Goal: Obtain resource: Download file/media

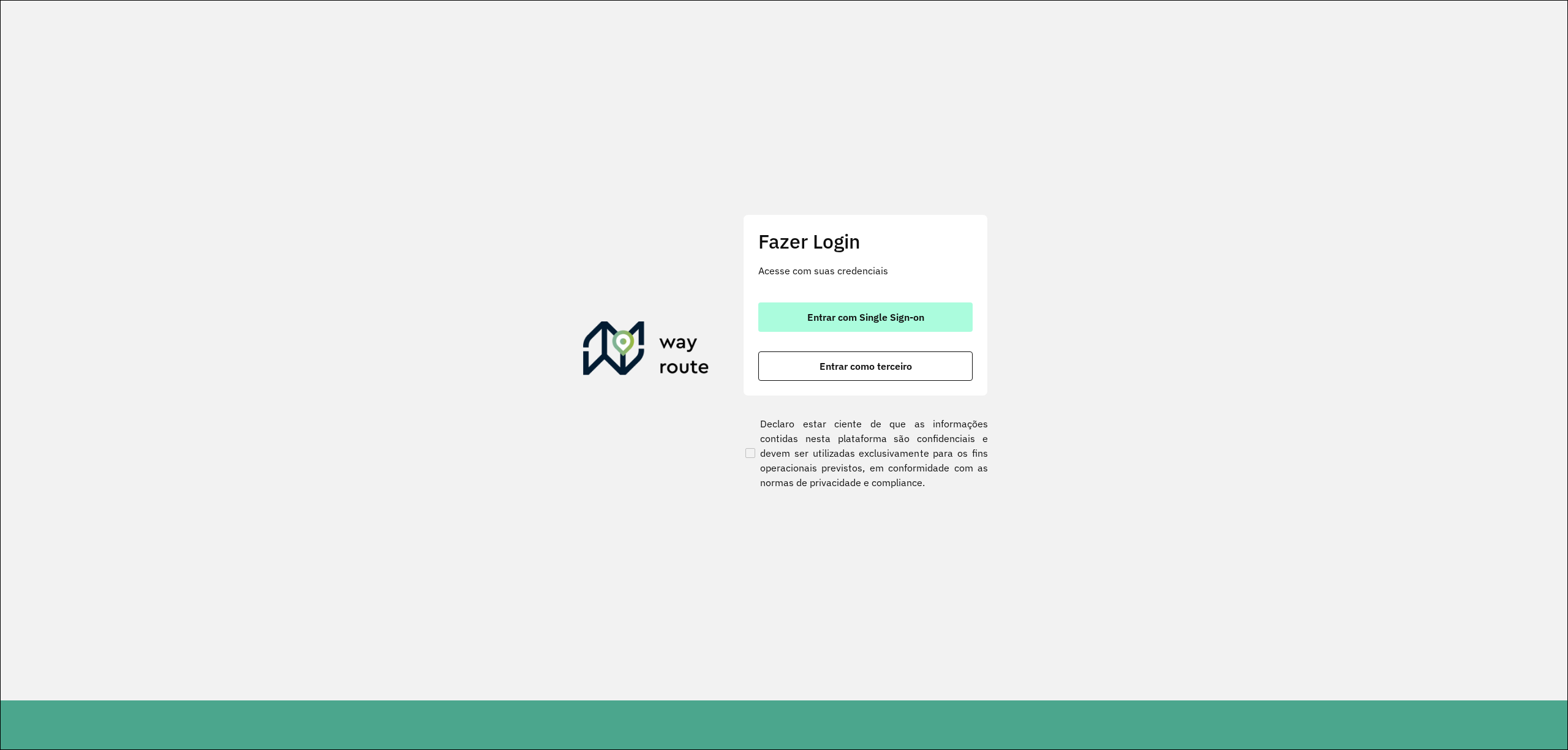
click at [873, 306] on button "Entrar com Single Sign-on" at bounding box center [865, 317] width 214 height 29
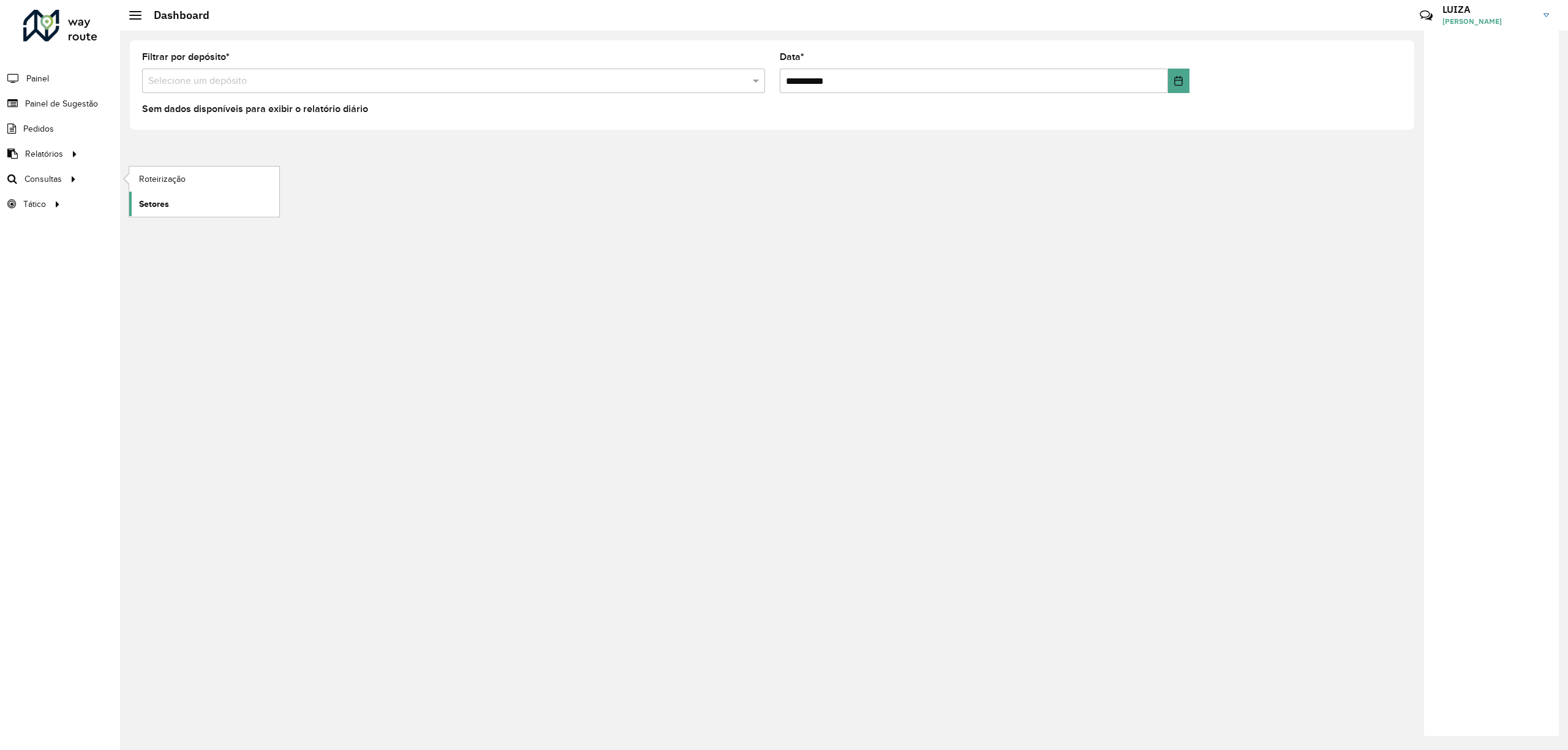
click at [170, 203] on link "Setores" at bounding box center [204, 204] width 150 height 24
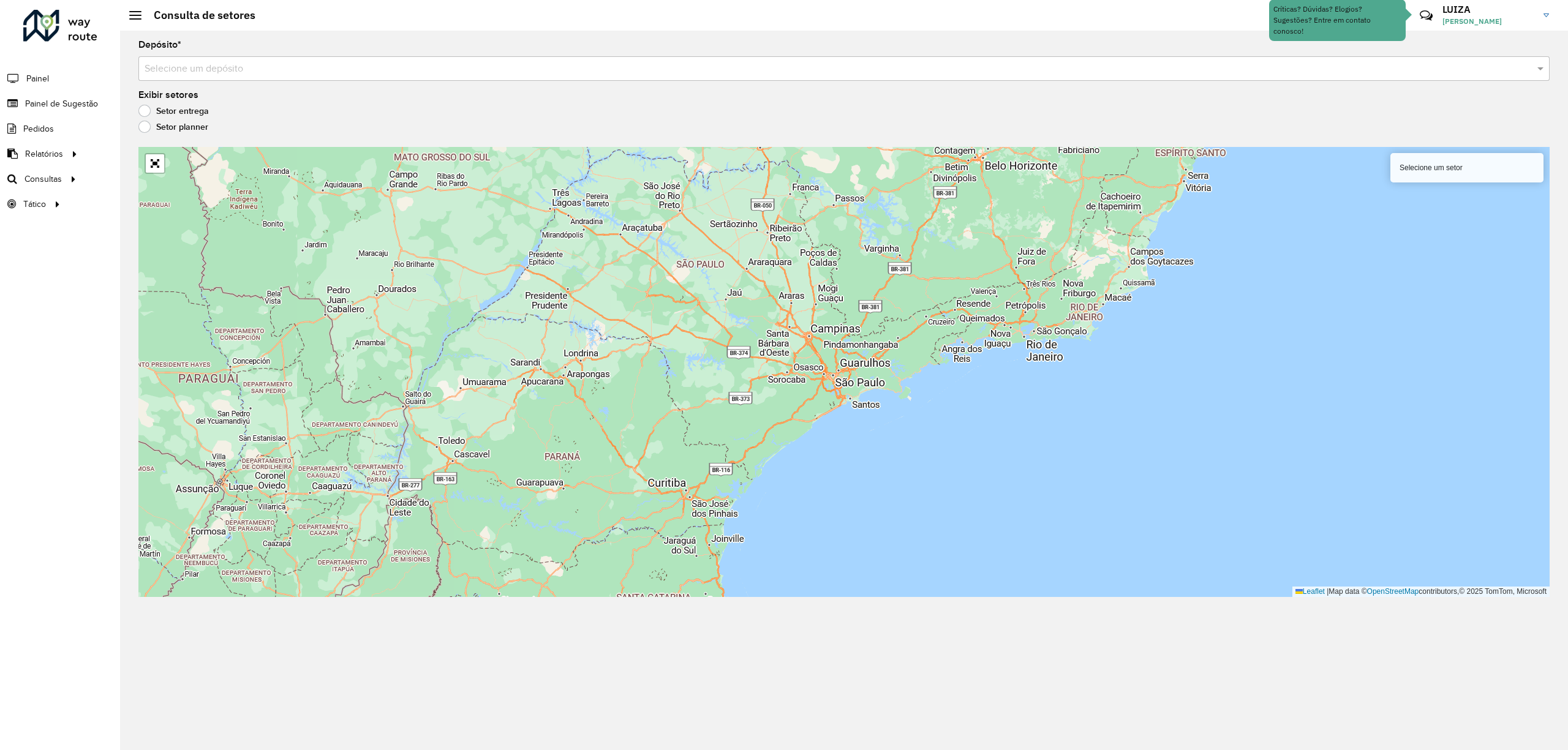
click at [214, 62] on input "text" at bounding box center [832, 69] width 1375 height 14
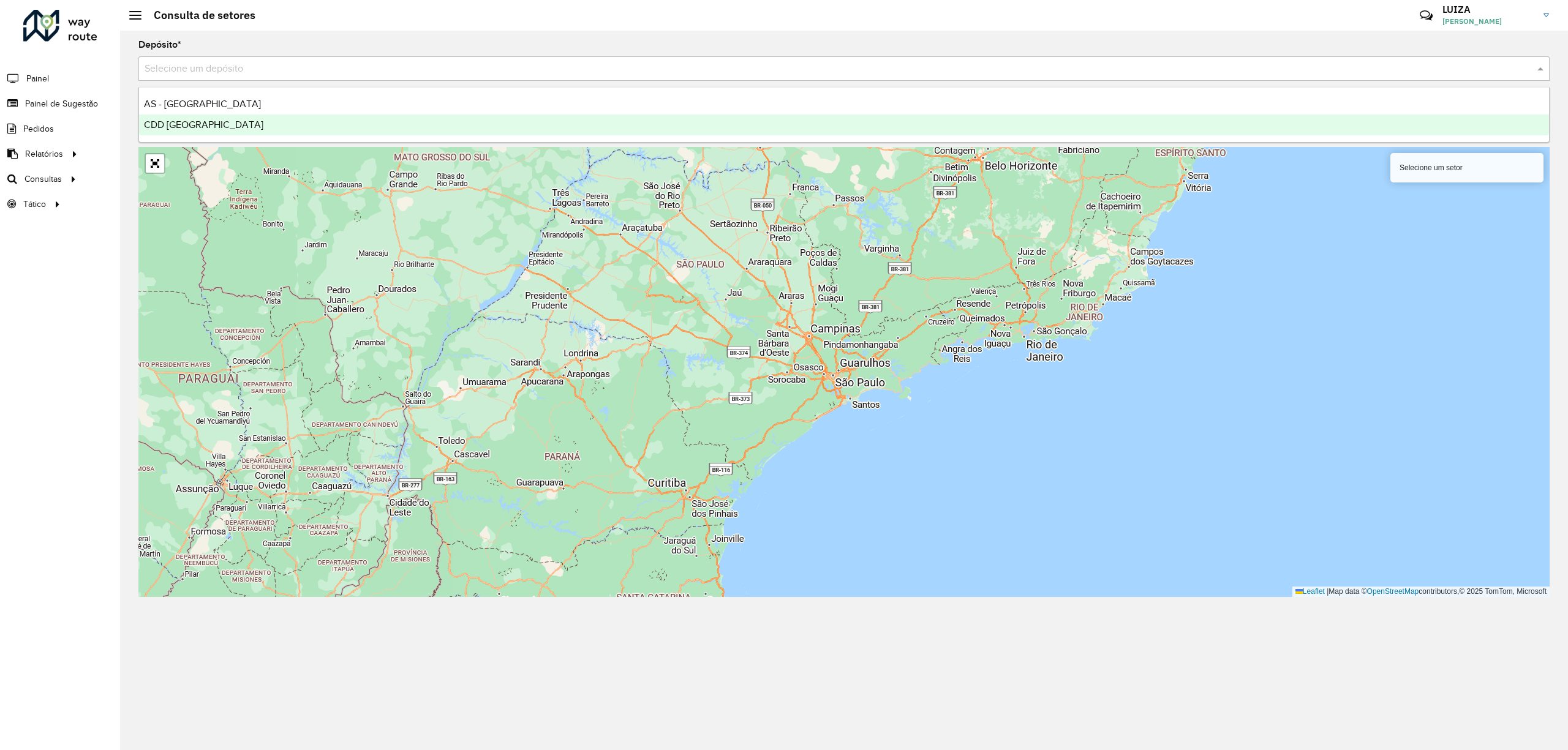
click at [221, 130] on div "CDD [GEOGRAPHIC_DATA]" at bounding box center [844, 125] width 1410 height 21
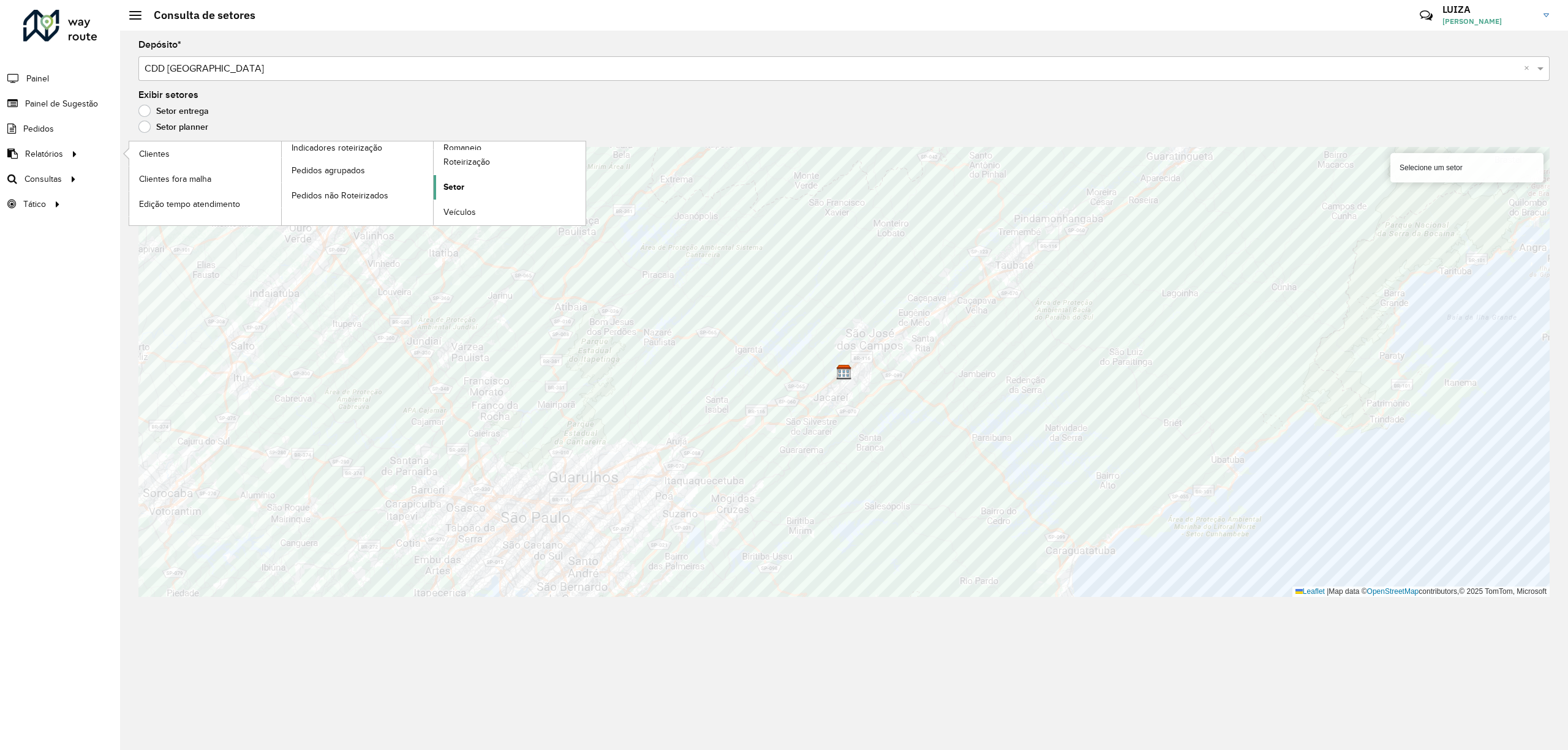
click at [456, 189] on span "Setor" at bounding box center [454, 187] width 21 height 13
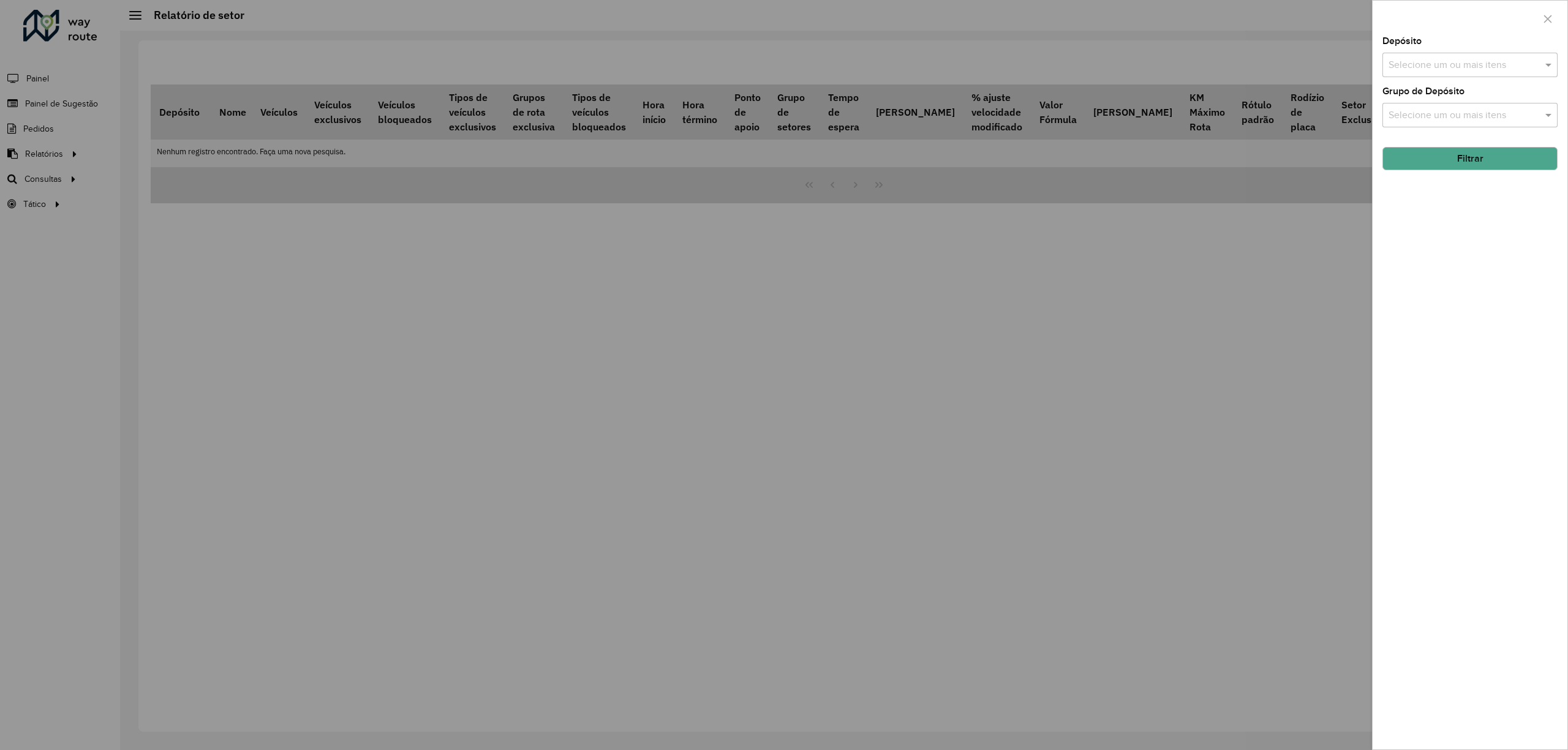
click at [1465, 72] on div "Selecione um ou mais itens" at bounding box center [1470, 64] width 175 height 24
click at [1434, 152] on div "CDD [GEOGRAPHIC_DATA]" at bounding box center [1470, 147] width 174 height 21
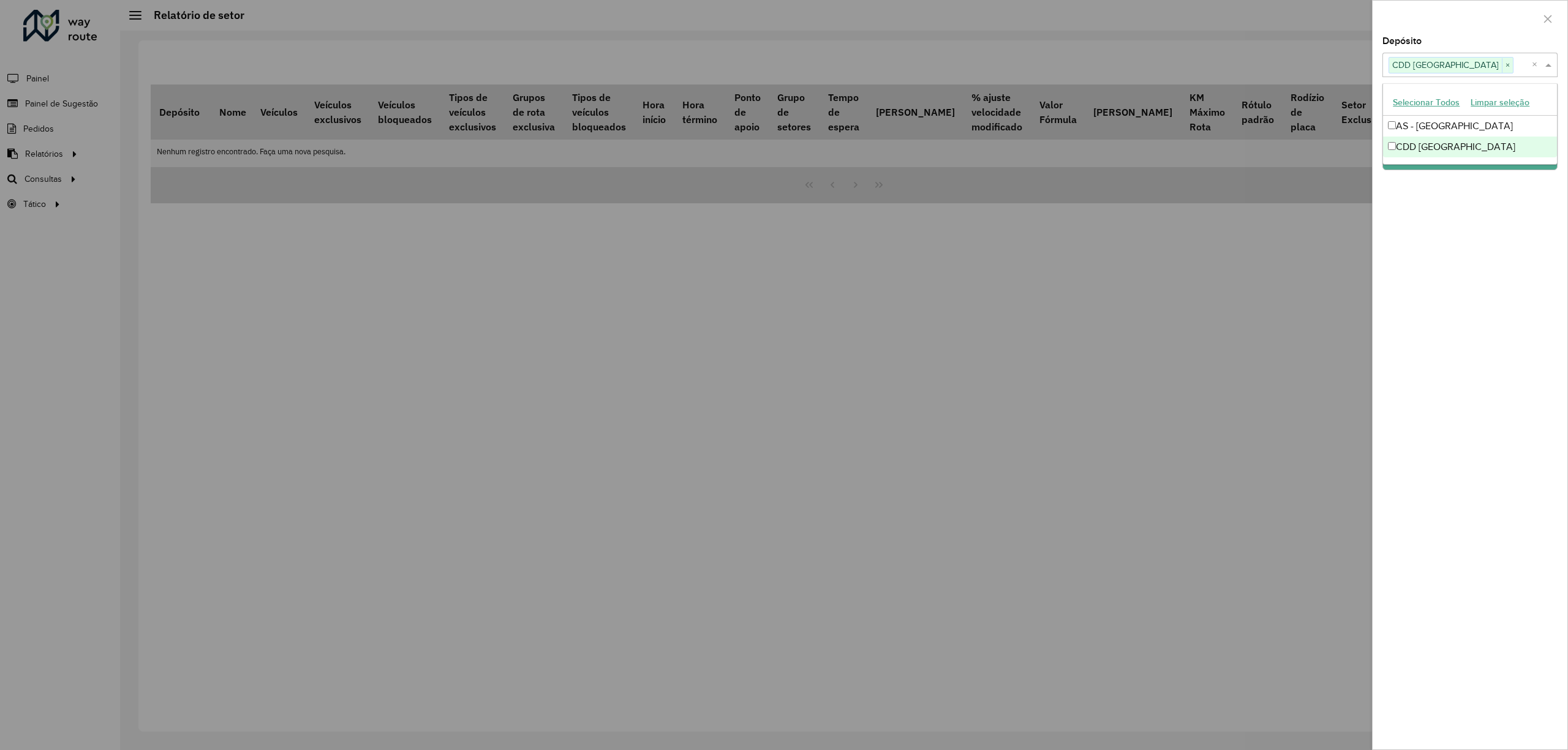
click at [1440, 186] on div "Depósito Selecione um ou mais itens CDD São José dos Campos × × Grupo de Depósi…" at bounding box center [1470, 393] width 195 height 713
click at [1437, 157] on button "Filtrar" at bounding box center [1470, 159] width 175 height 24
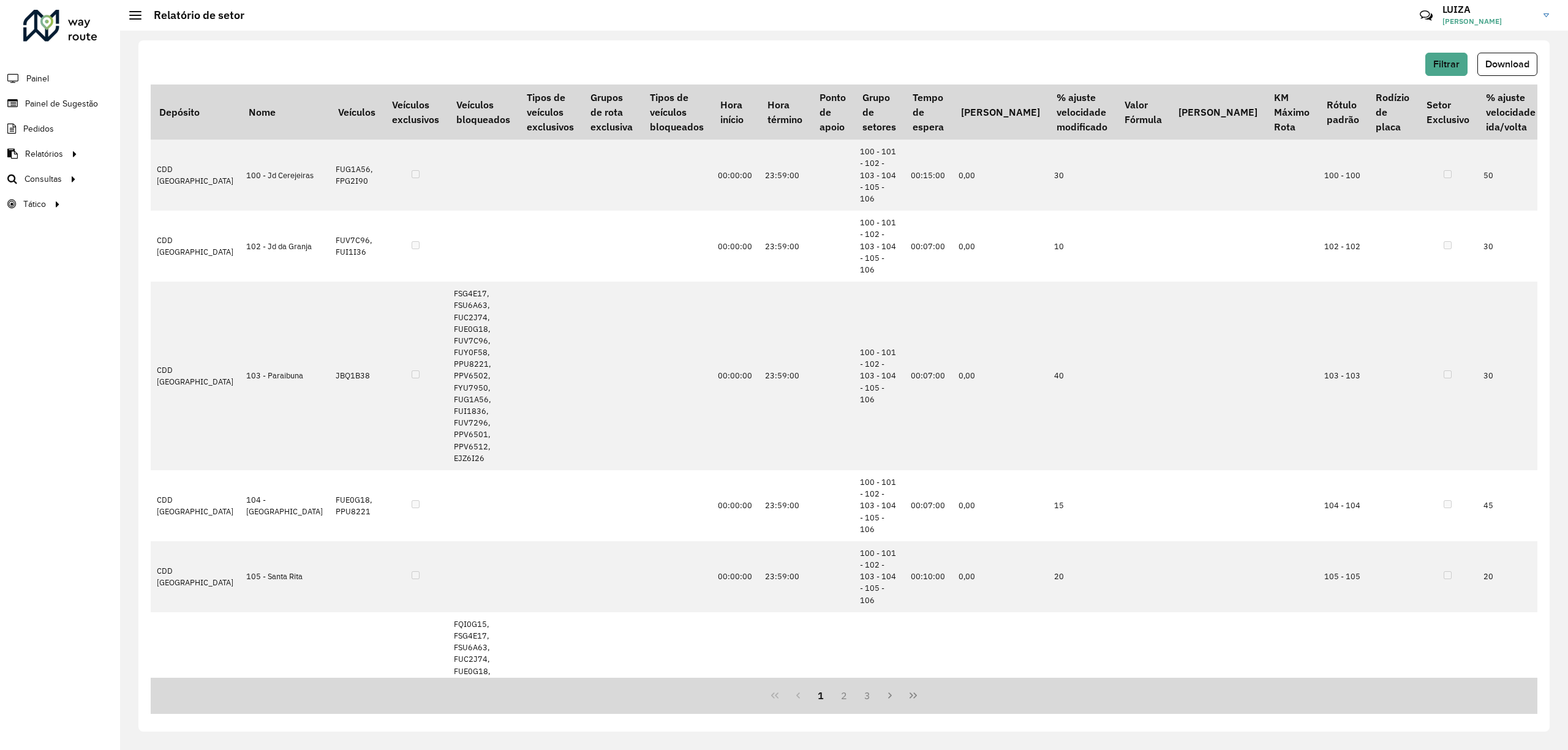
click at [1504, 62] on span "Download" at bounding box center [1507, 64] width 44 height 10
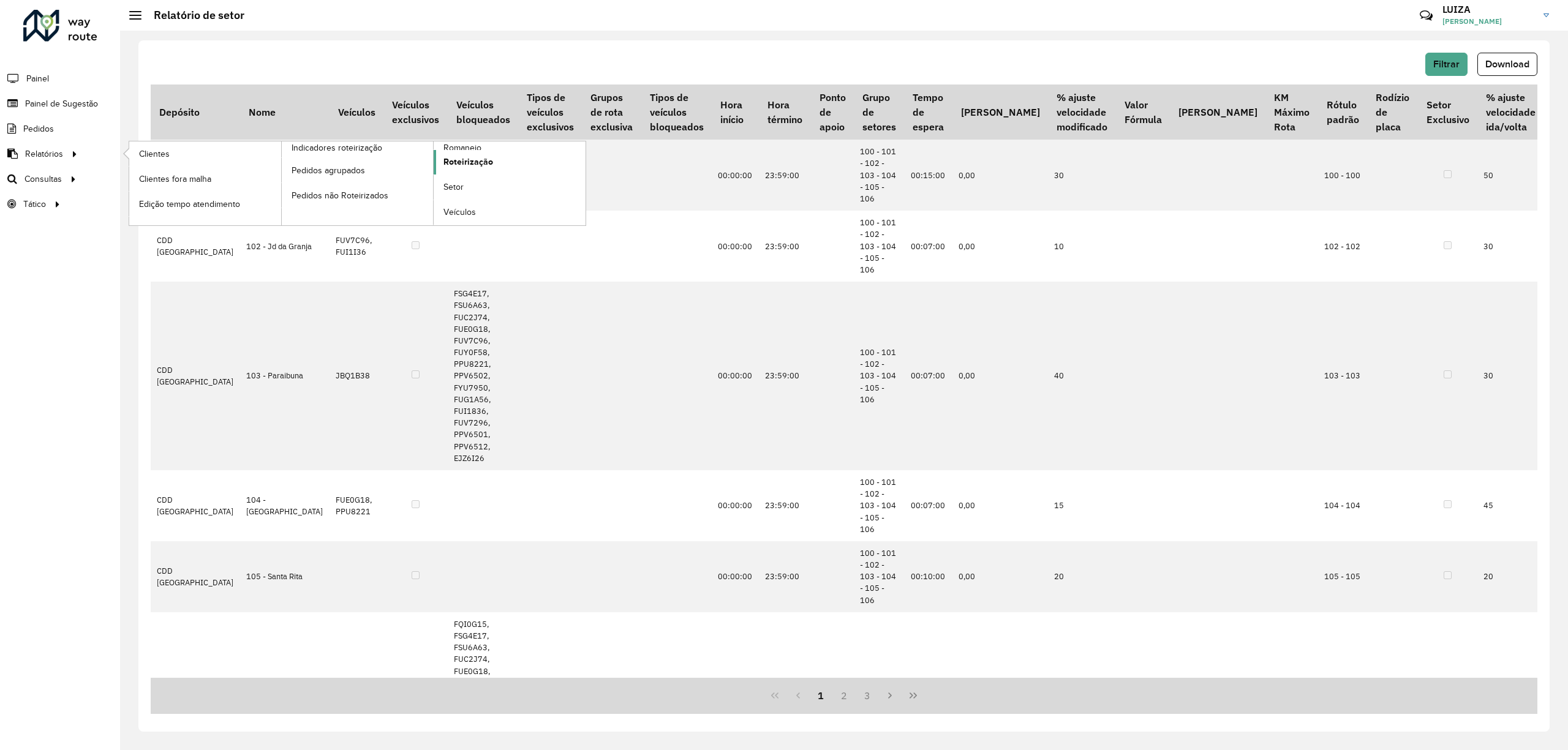
click at [479, 151] on link "Roteirização" at bounding box center [510, 162] width 152 height 24
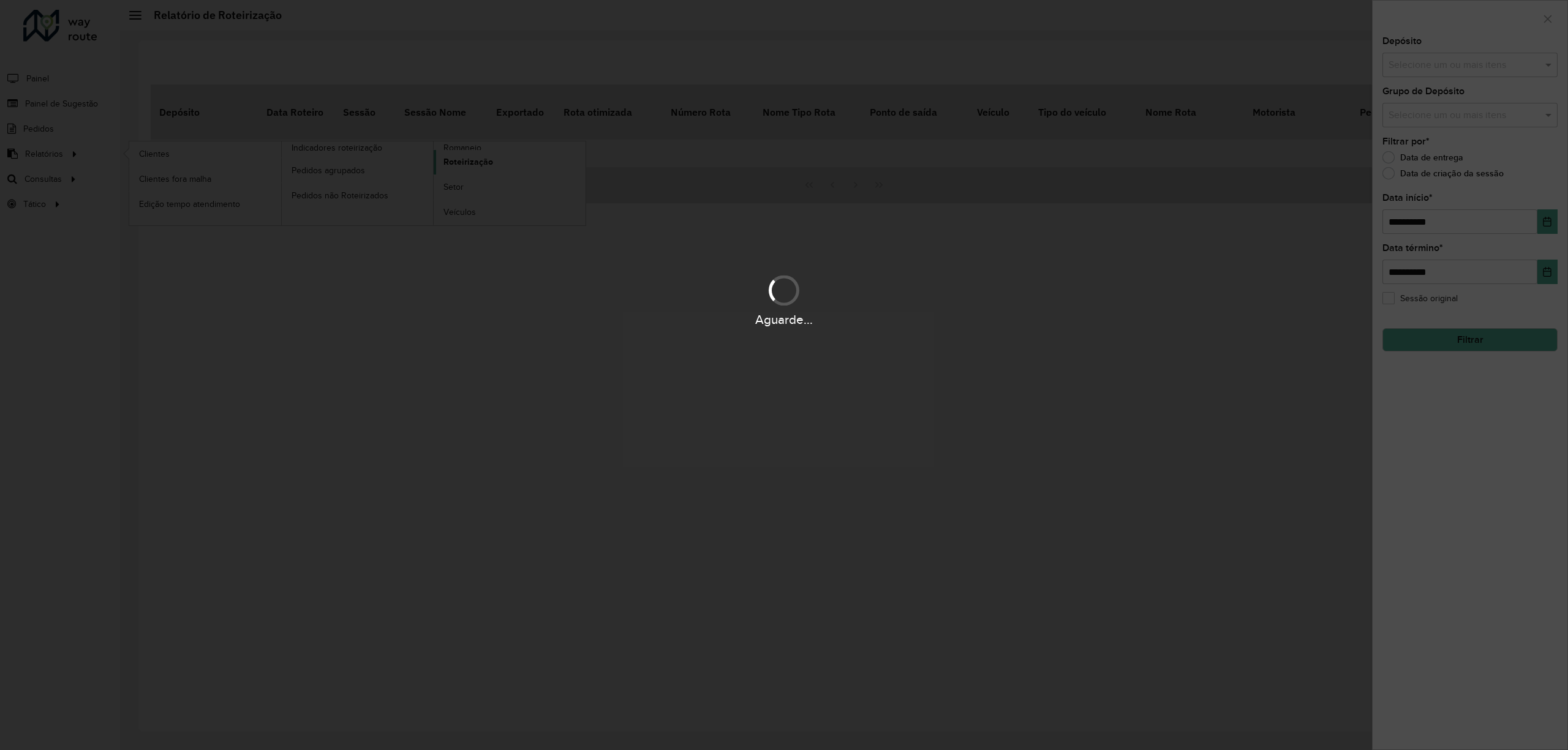
click at [479, 151] on body "**********" at bounding box center [784, 375] width 1568 height 750
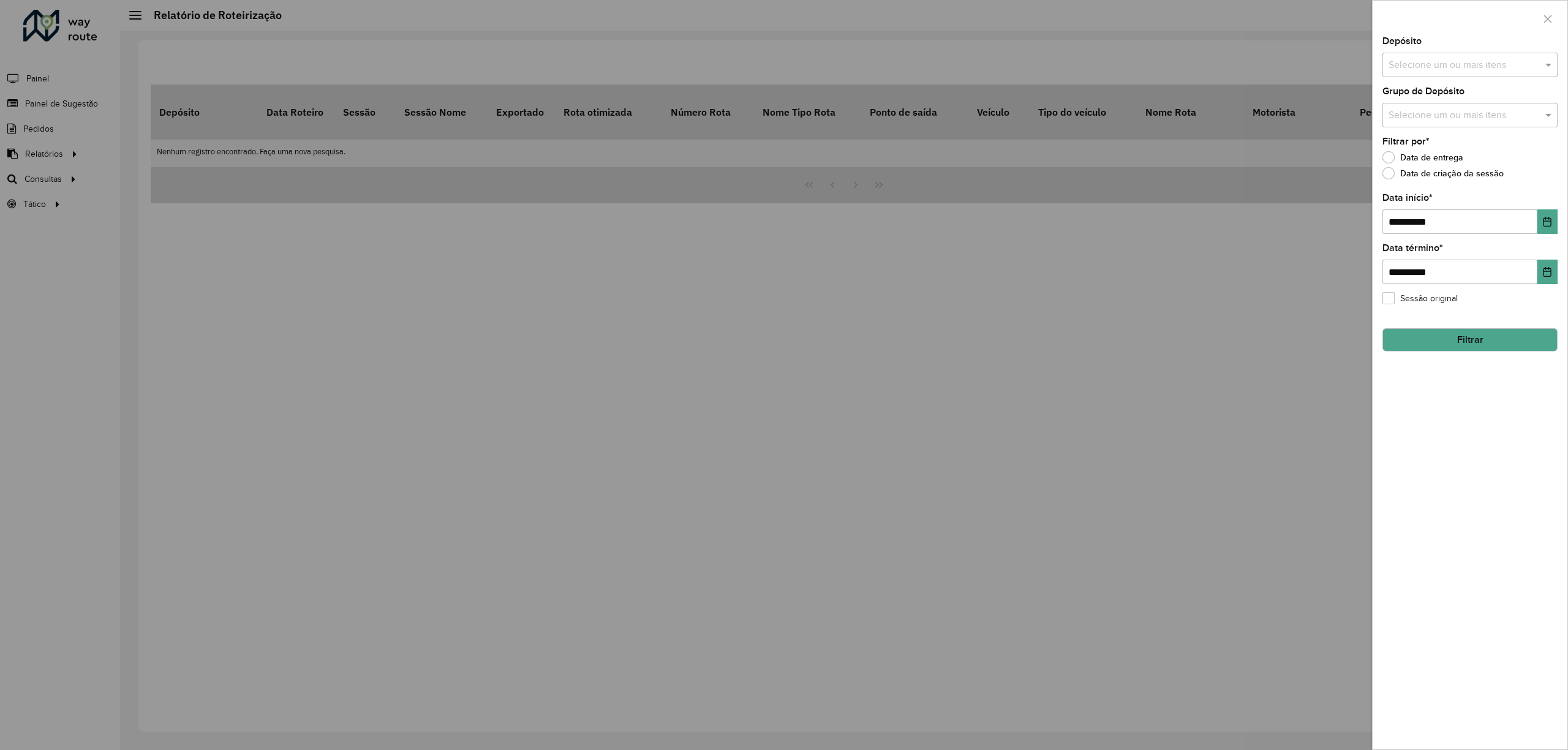
click at [48, 151] on div at bounding box center [784, 375] width 1568 height 750
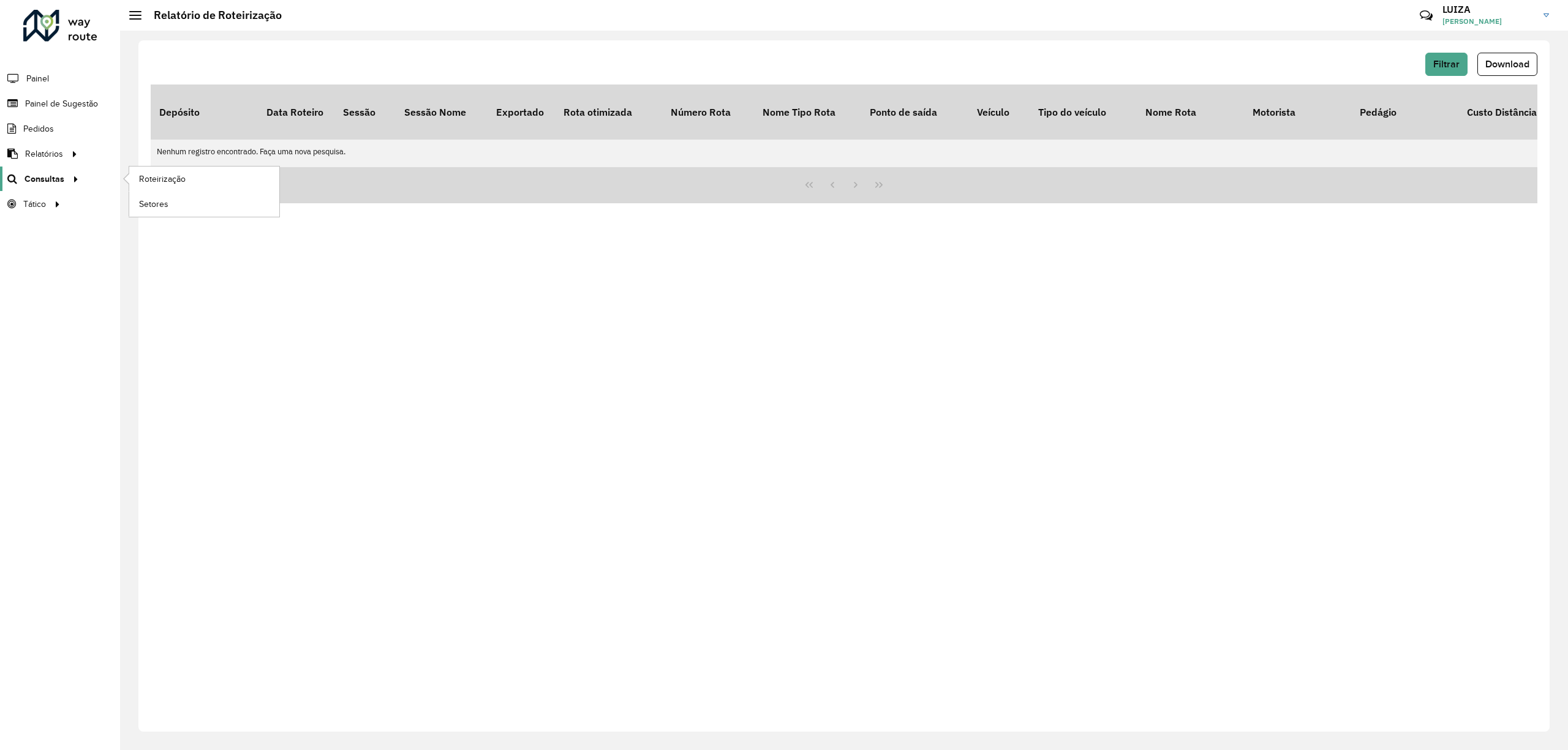
click at [45, 174] on span "Consultas" at bounding box center [44, 179] width 40 height 13
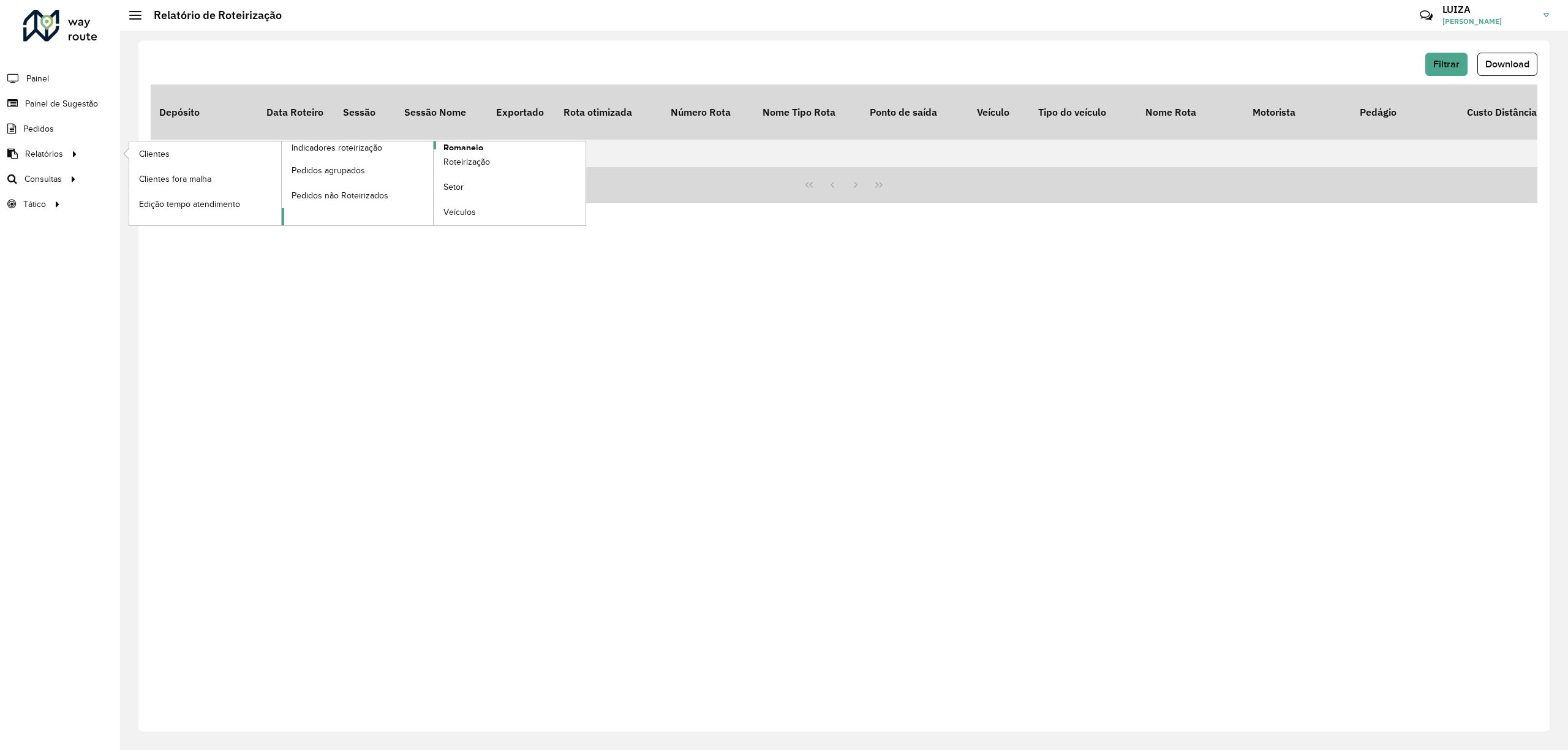
click at [459, 146] on span "Romaneio" at bounding box center [463, 148] width 40 height 13
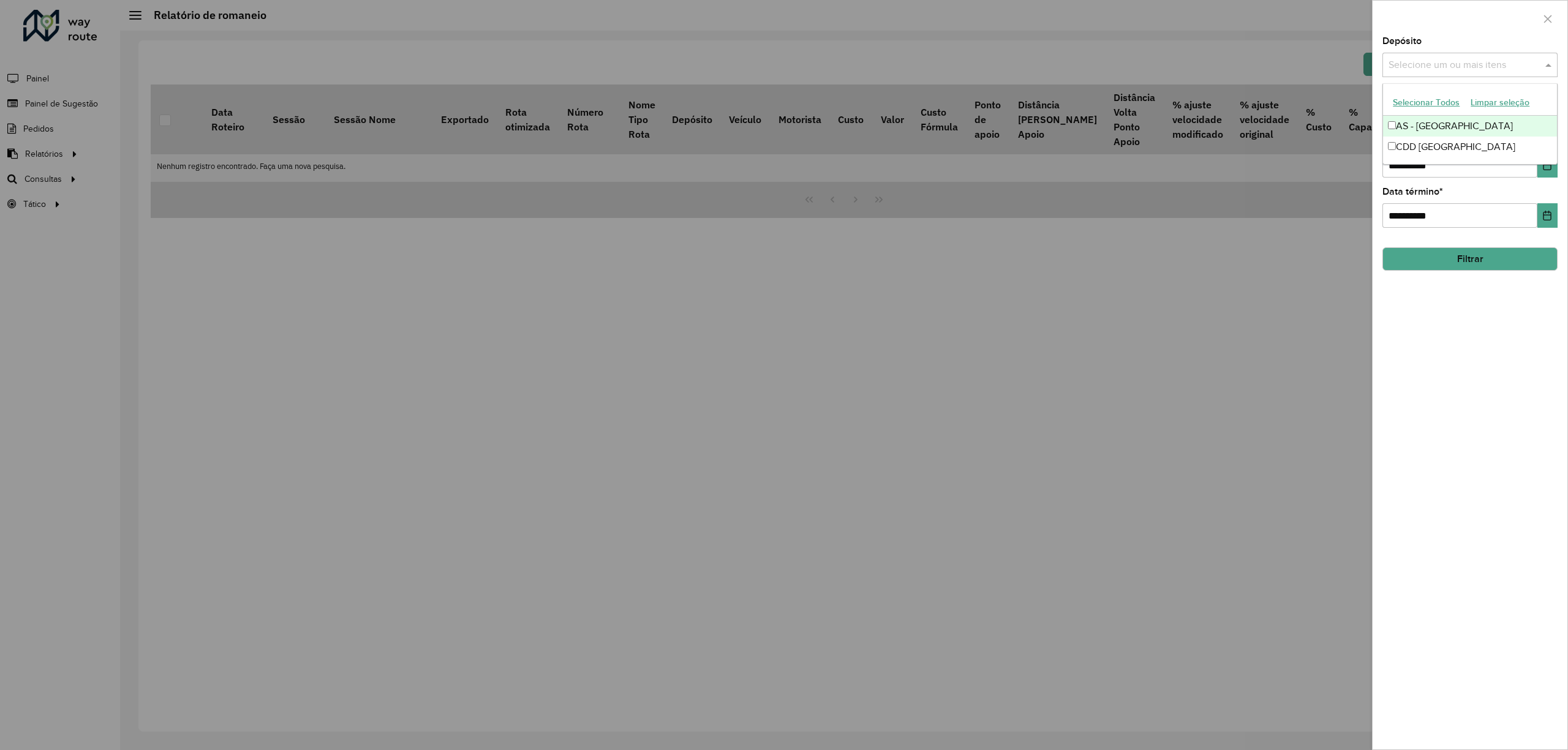
click at [1441, 67] on input "text" at bounding box center [1464, 66] width 157 height 14
click at [1419, 143] on div "CDD [GEOGRAPHIC_DATA]" at bounding box center [1470, 147] width 174 height 21
click at [1436, 259] on button "Filtrar" at bounding box center [1470, 259] width 175 height 24
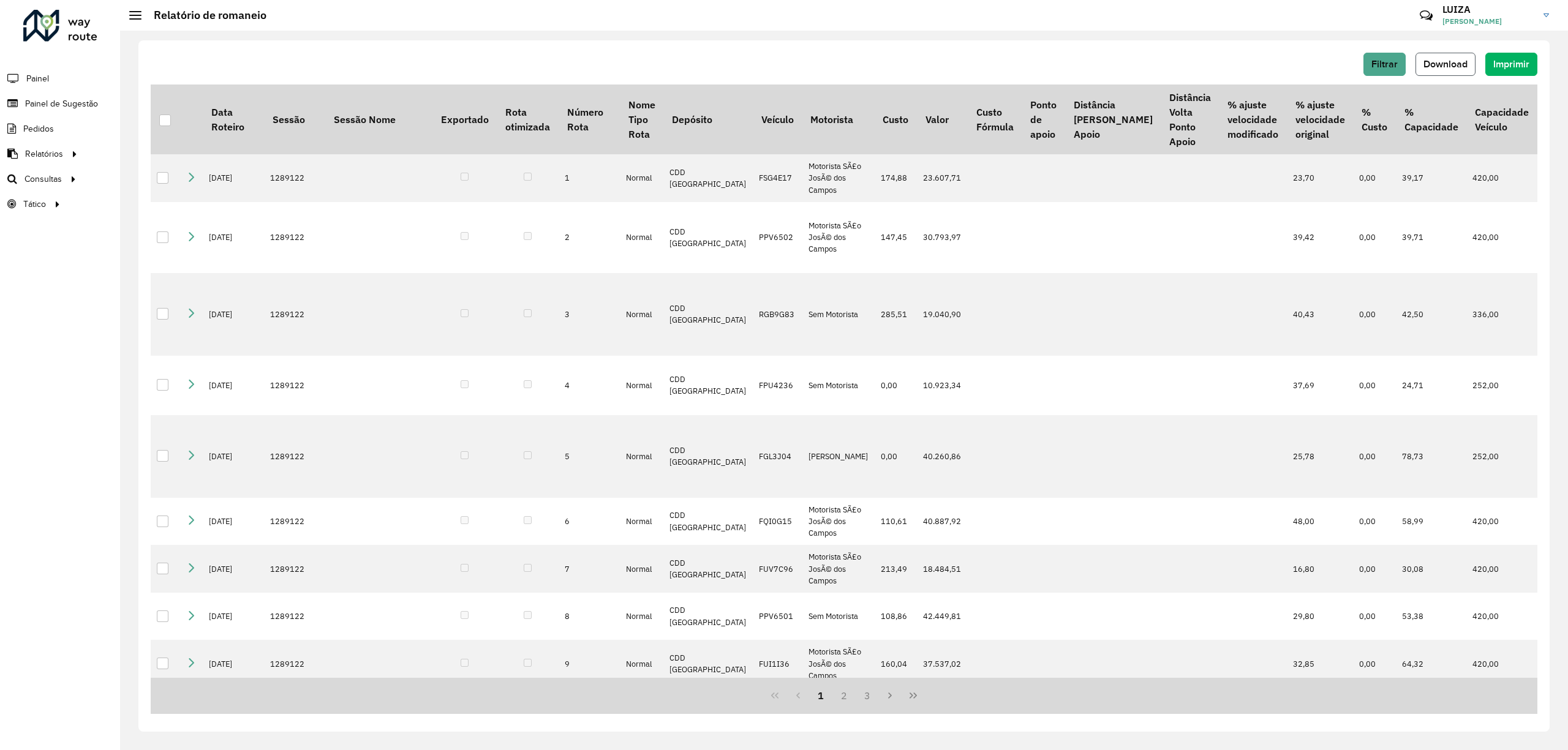
click at [1442, 65] on span "Download" at bounding box center [1445, 64] width 44 height 10
click at [1380, 60] on span "Filtrar" at bounding box center [1385, 64] width 26 height 10
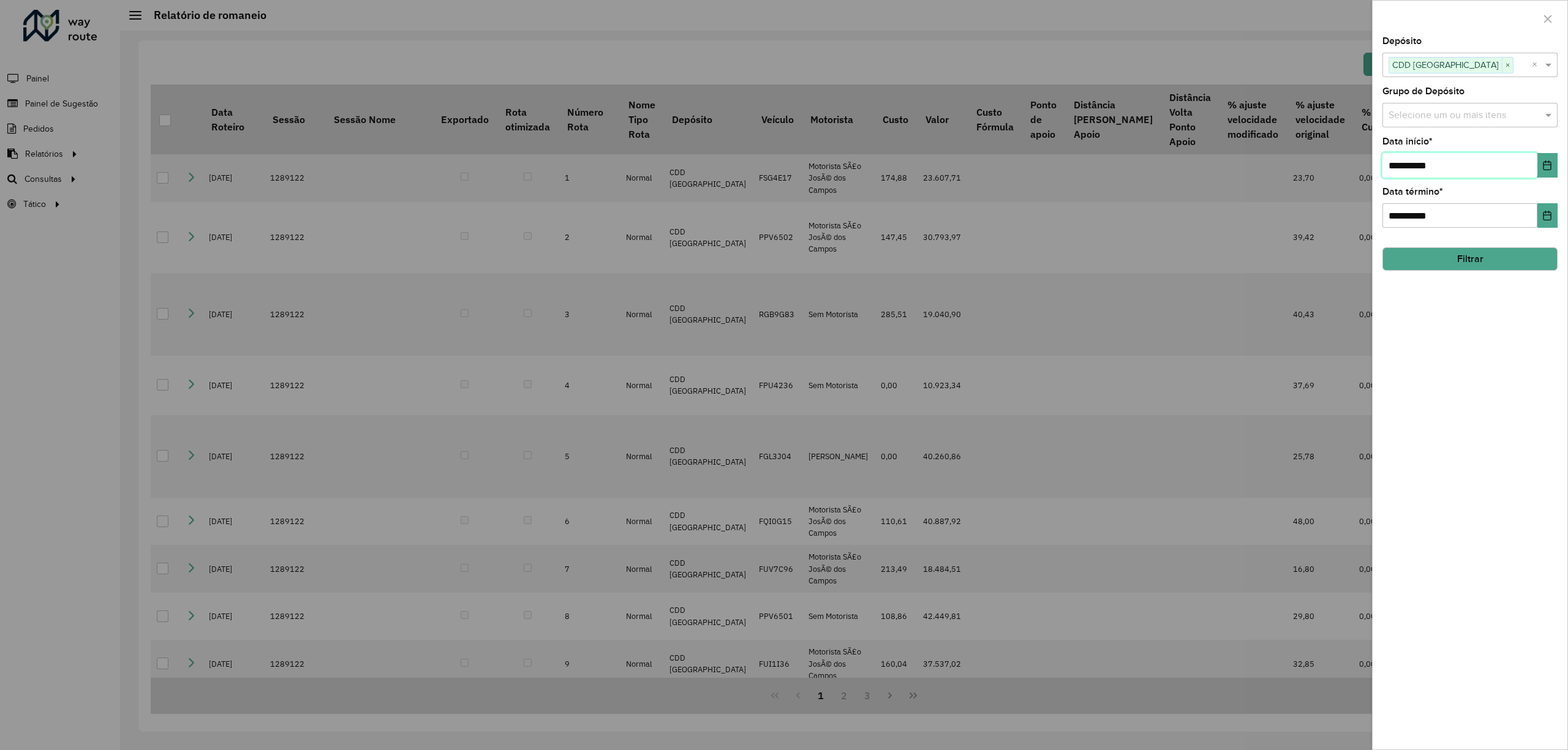
drag, startPoint x: 1447, startPoint y: 162, endPoint x: 1319, endPoint y: 176, distance: 128.8
click at [1319, 176] on body "**********" at bounding box center [784, 375] width 1568 height 750
type input "**********"
drag, startPoint x: 1399, startPoint y: 206, endPoint x: 1335, endPoint y: 198, distance: 64.5
click at [1337, 200] on body "**********" at bounding box center [784, 375] width 1568 height 750
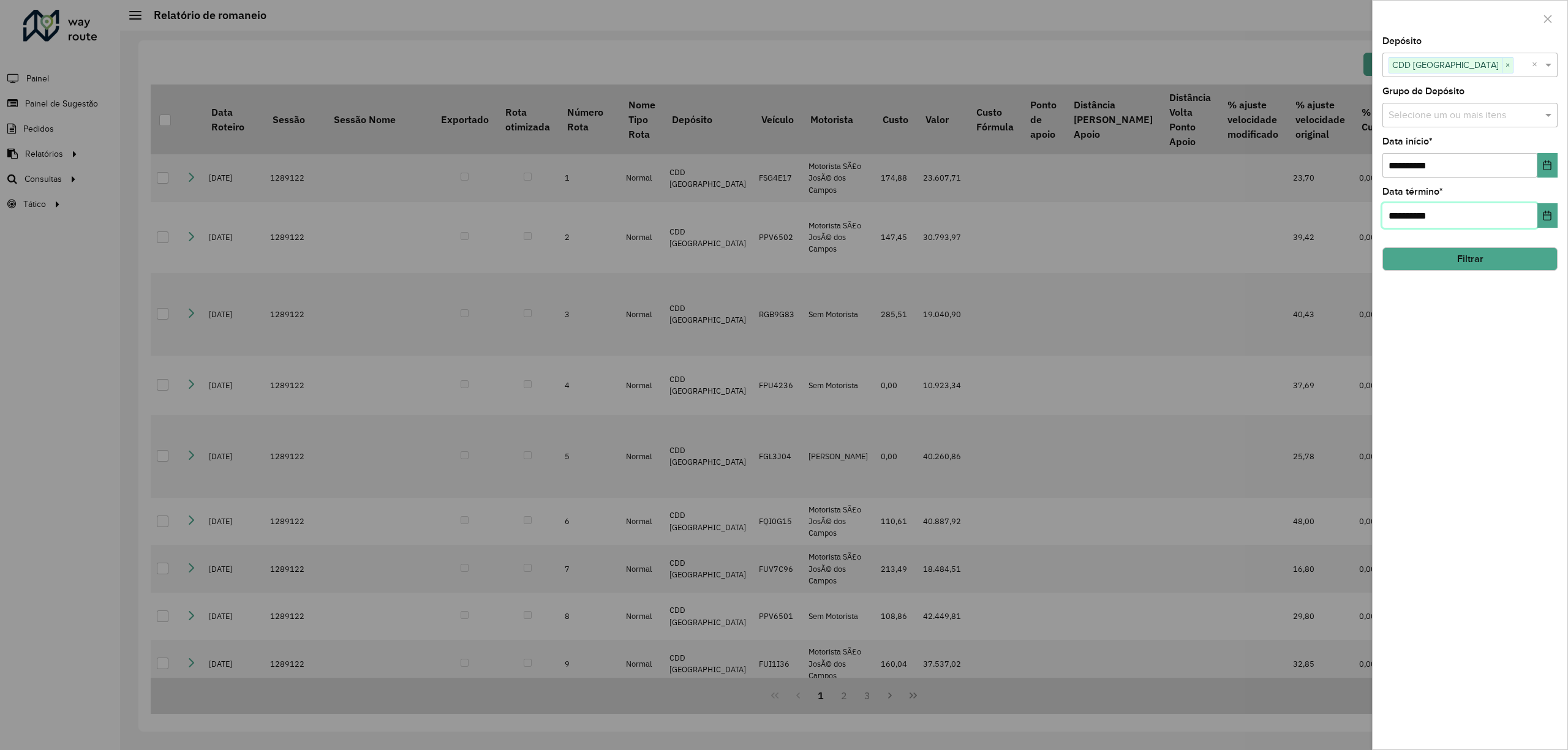
type input "**********"
click at [1473, 257] on button "Filtrar" at bounding box center [1470, 259] width 175 height 24
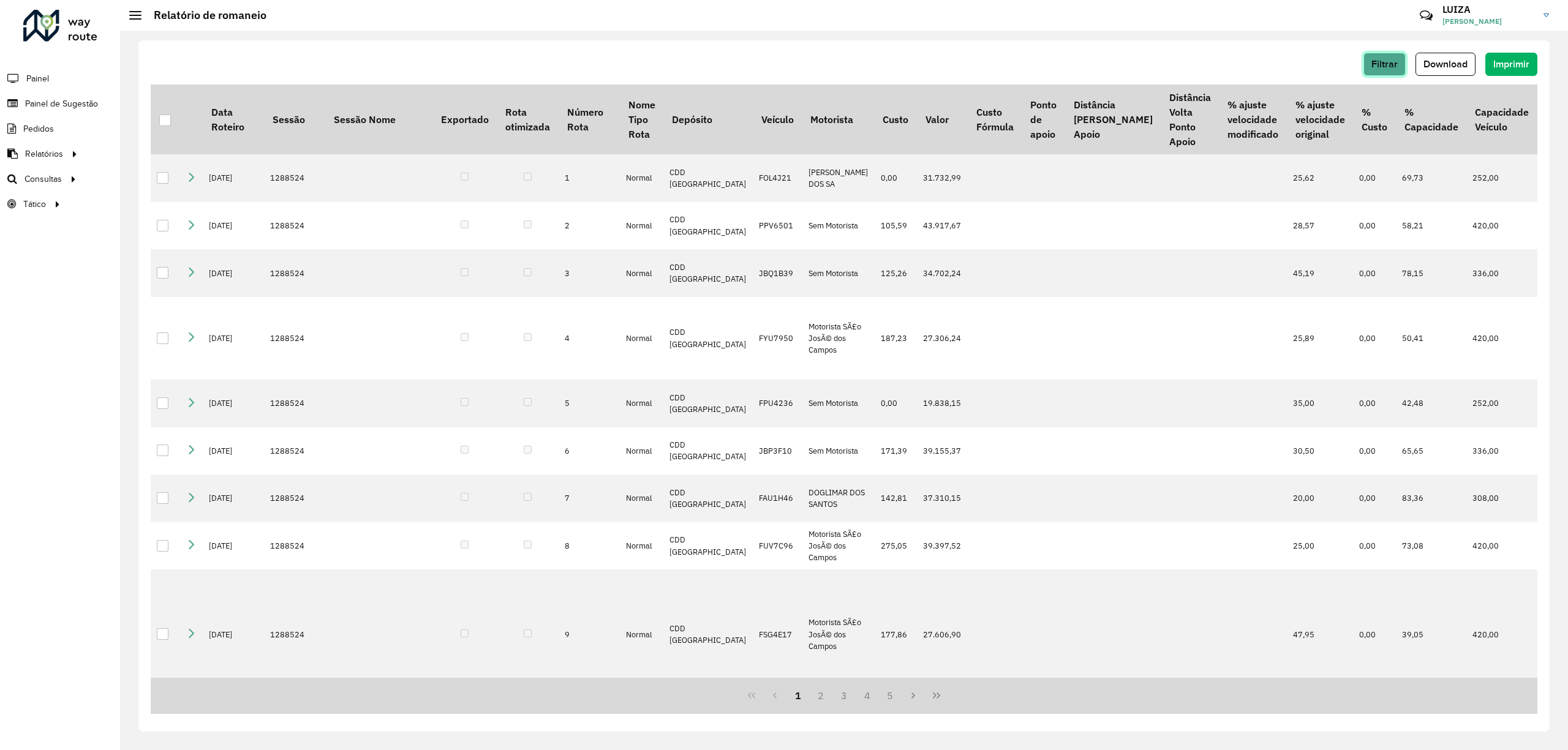
click at [1375, 66] on span "Filtrar" at bounding box center [1385, 64] width 26 height 10
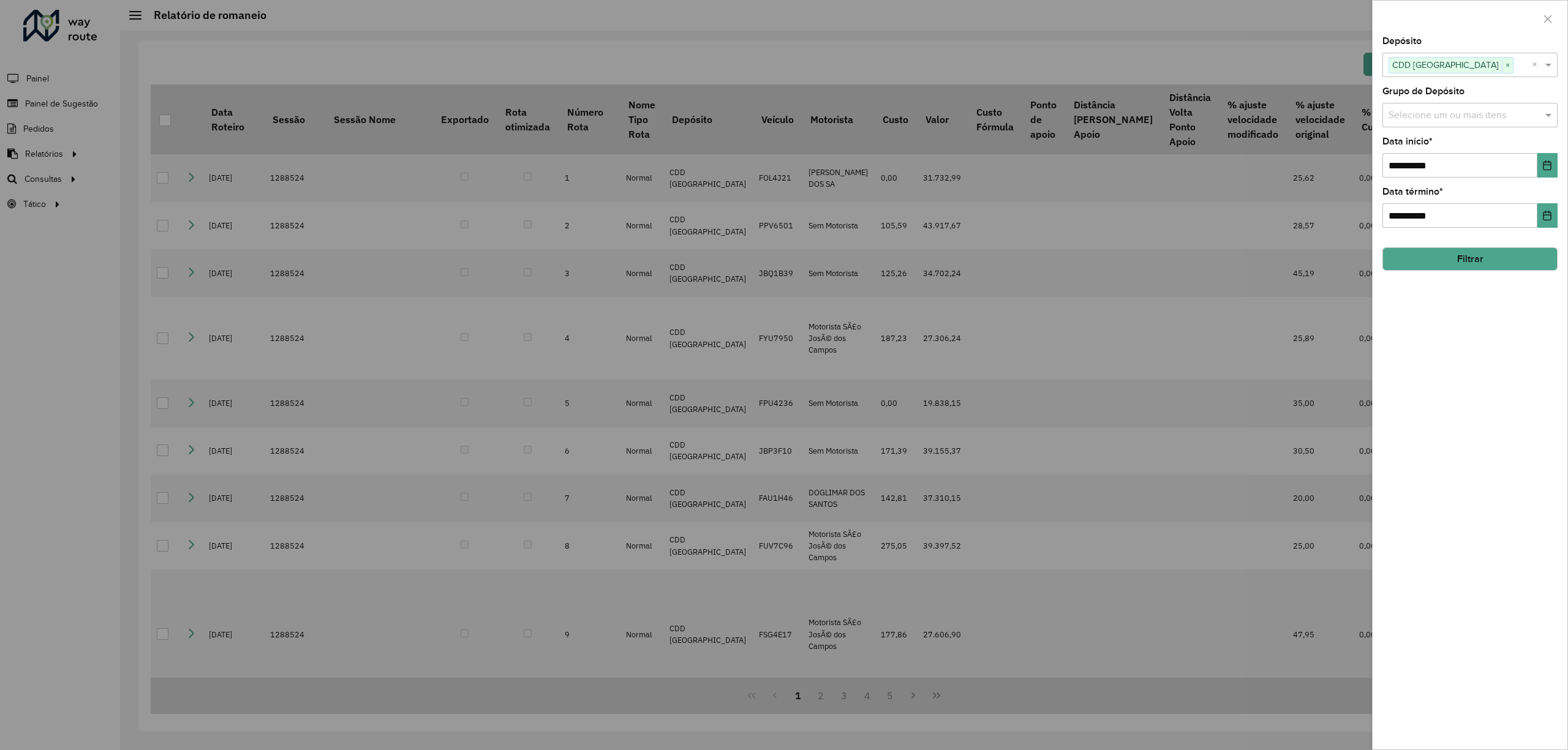
click at [1184, 176] on div at bounding box center [784, 375] width 1568 height 750
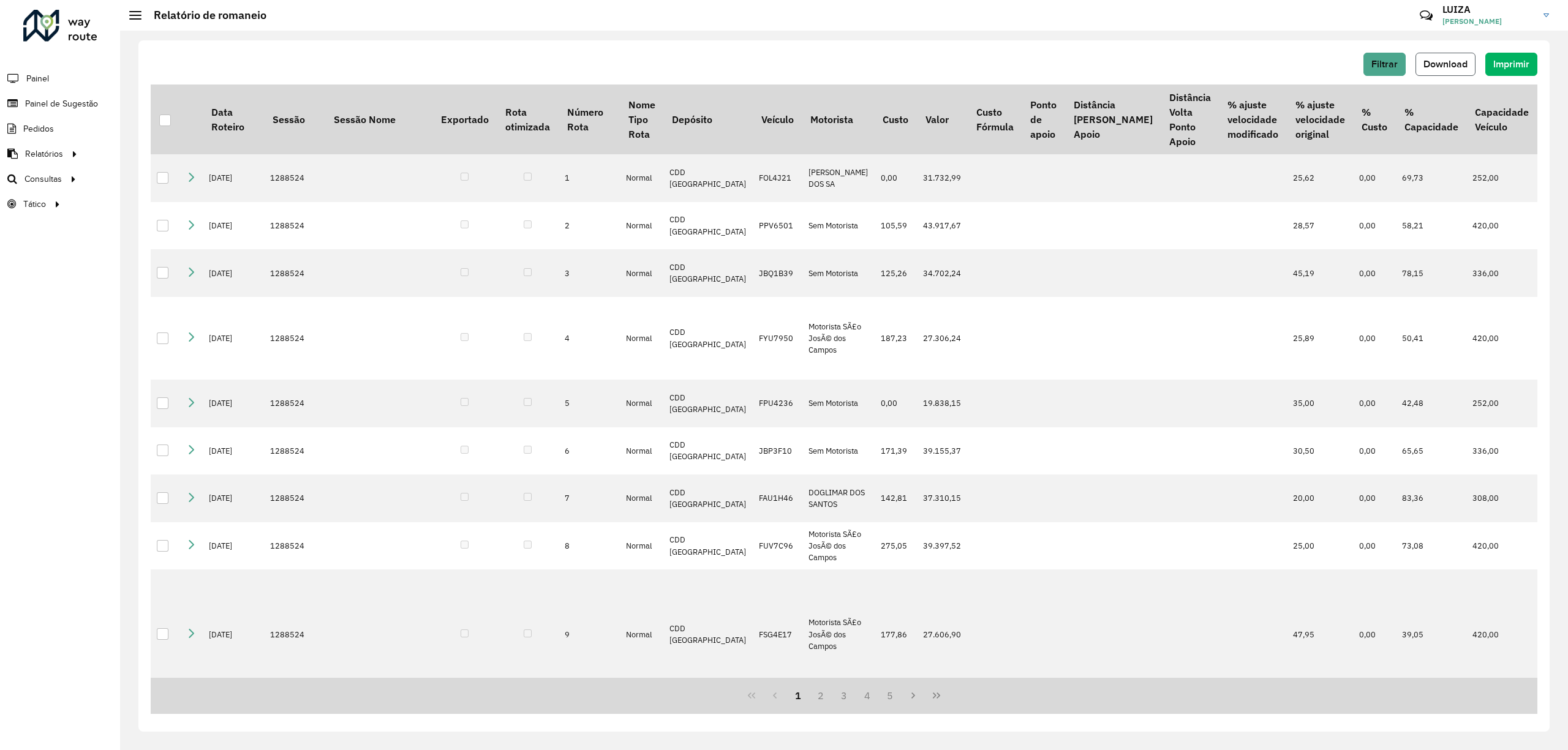
click at [1459, 62] on span "Download" at bounding box center [1445, 64] width 44 height 10
